Goal: Check status: Check status

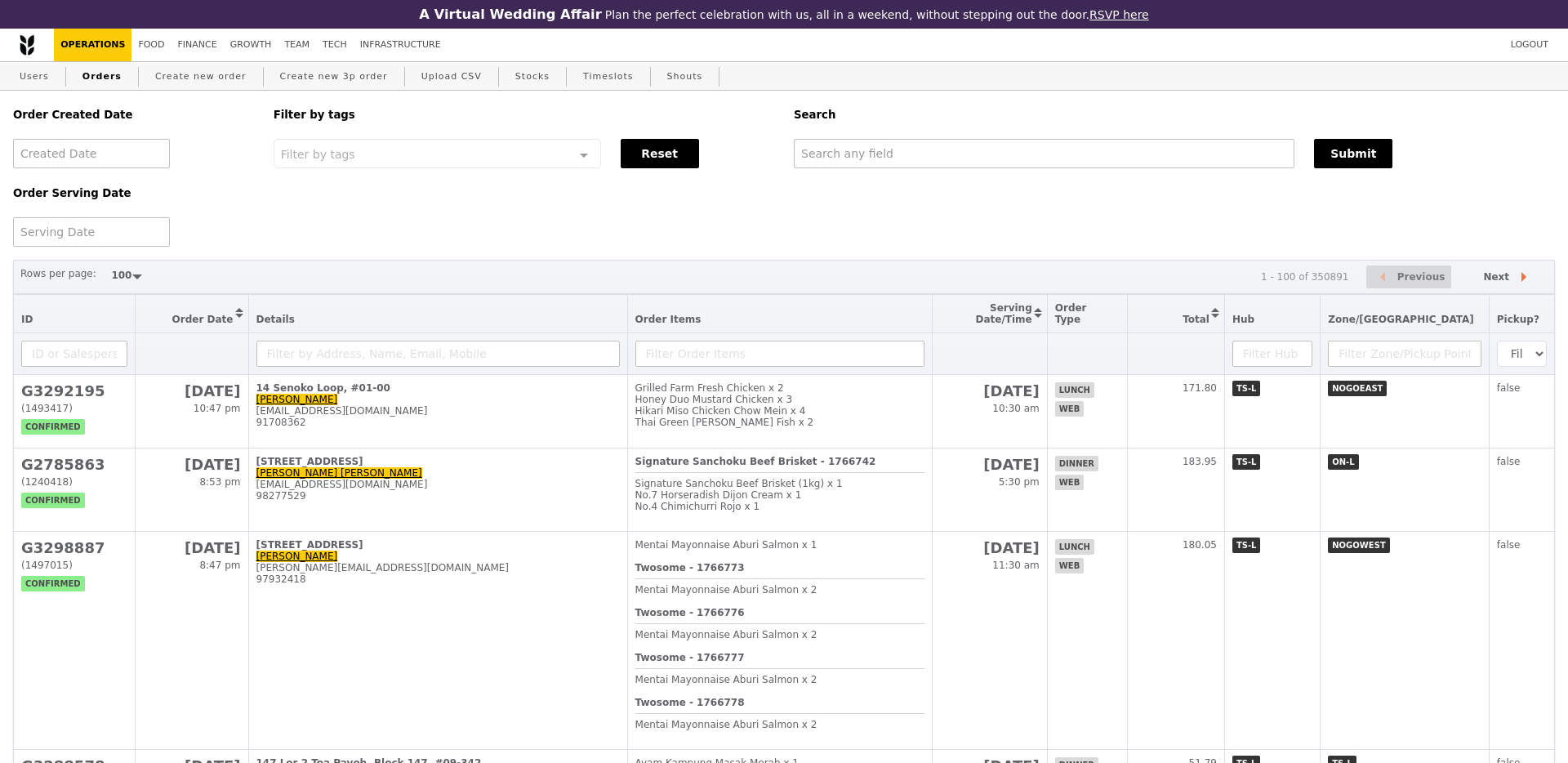
select select "100"
click at [1043, 160] on input "text" at bounding box center [1044, 154] width 501 height 29
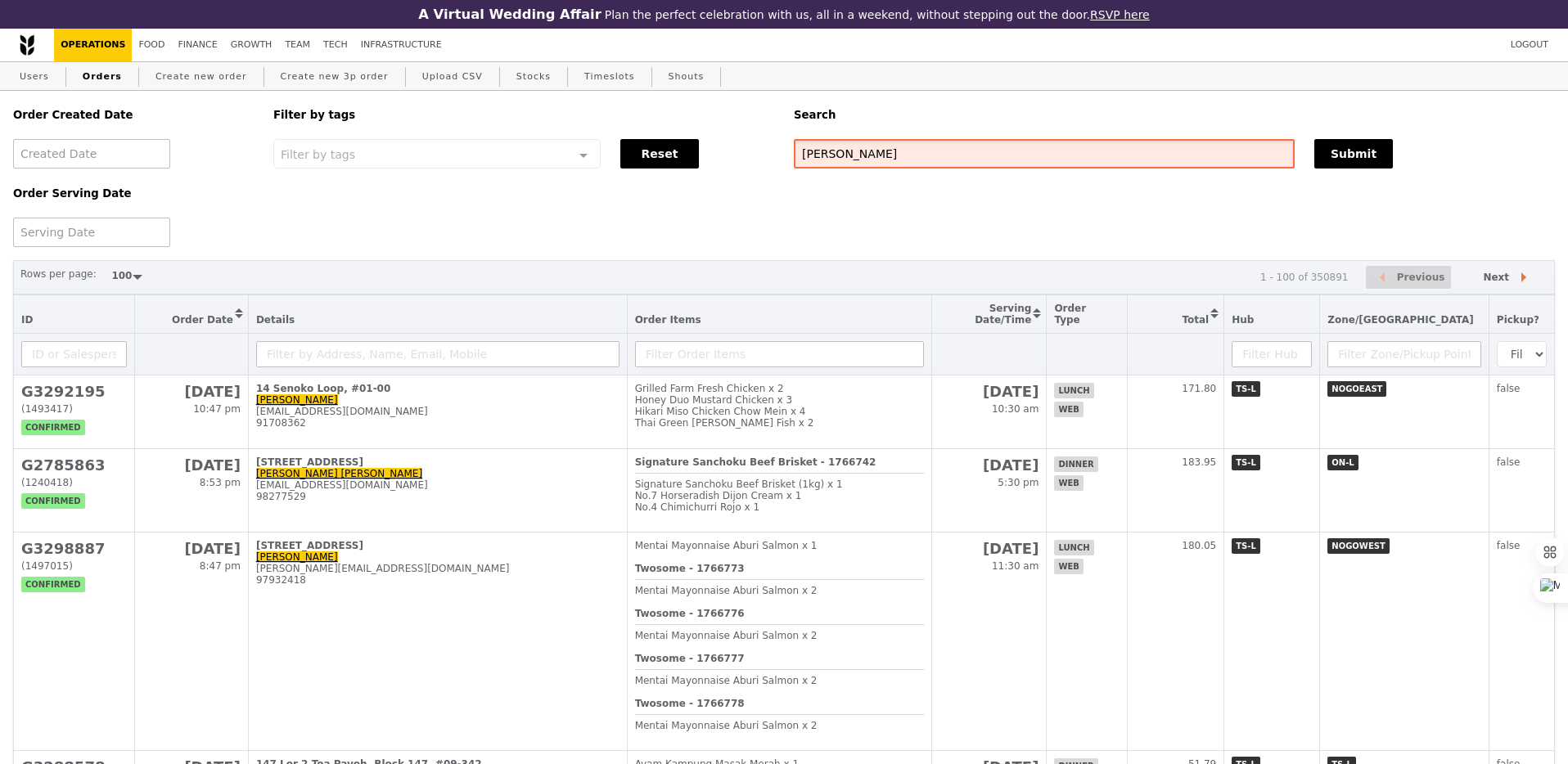
type input "[PERSON_NAME]"
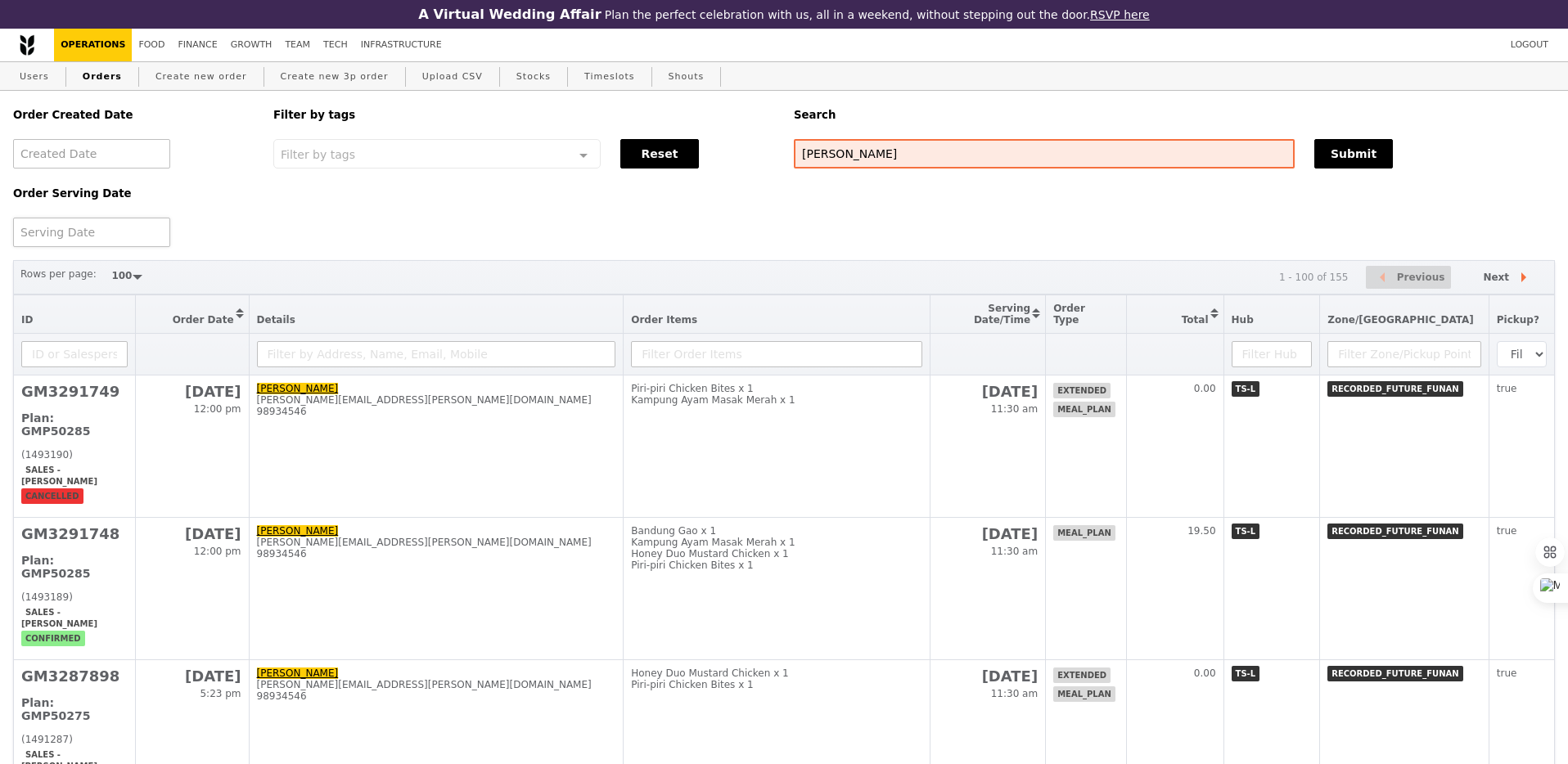
click at [105, 220] on div at bounding box center [92, 232] width 157 height 30
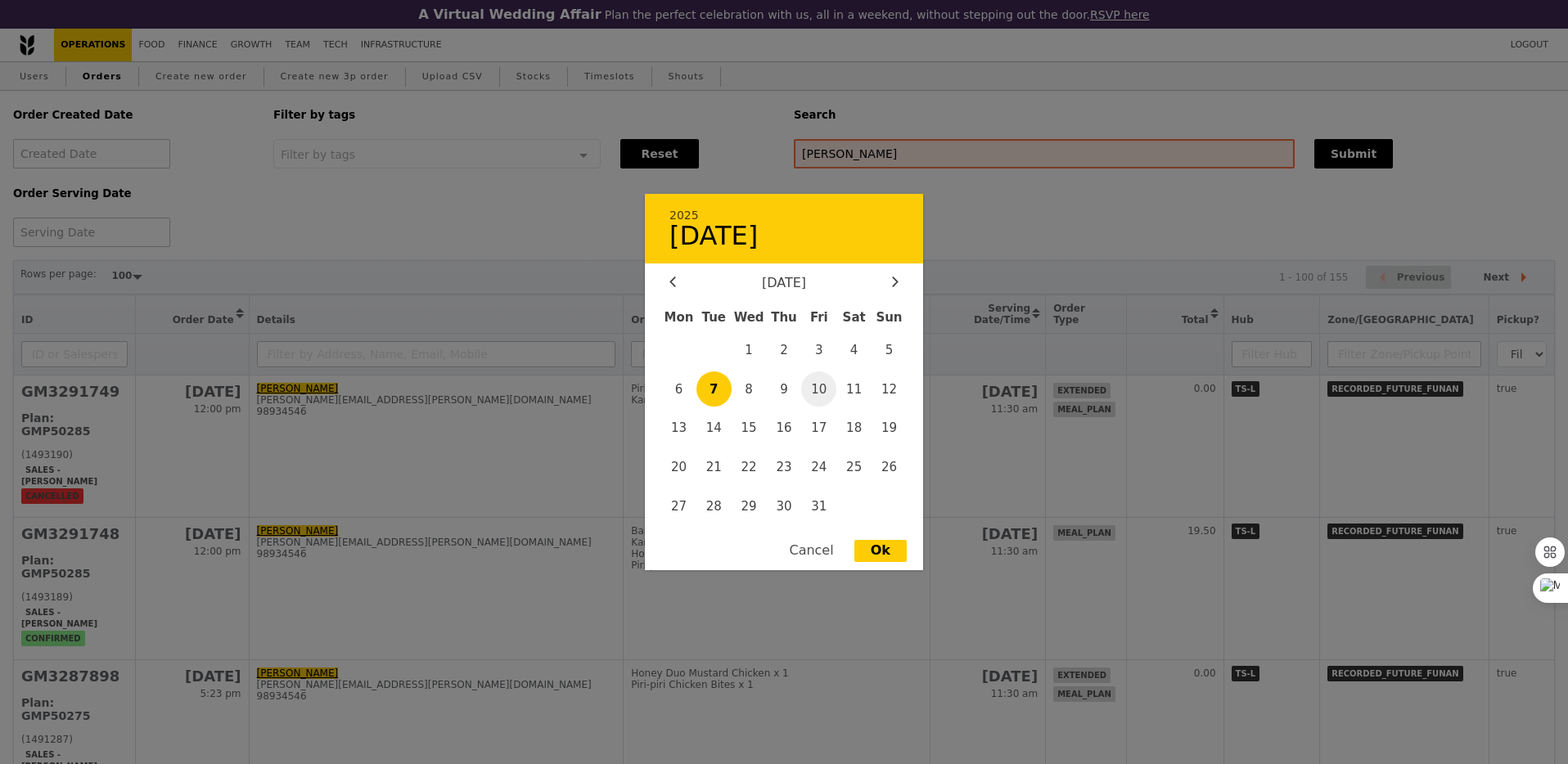
click at [822, 400] on span "10" at bounding box center [818, 389] width 35 height 35
type input "[DATE]"
